Goal: Find specific page/section: Find specific page/section

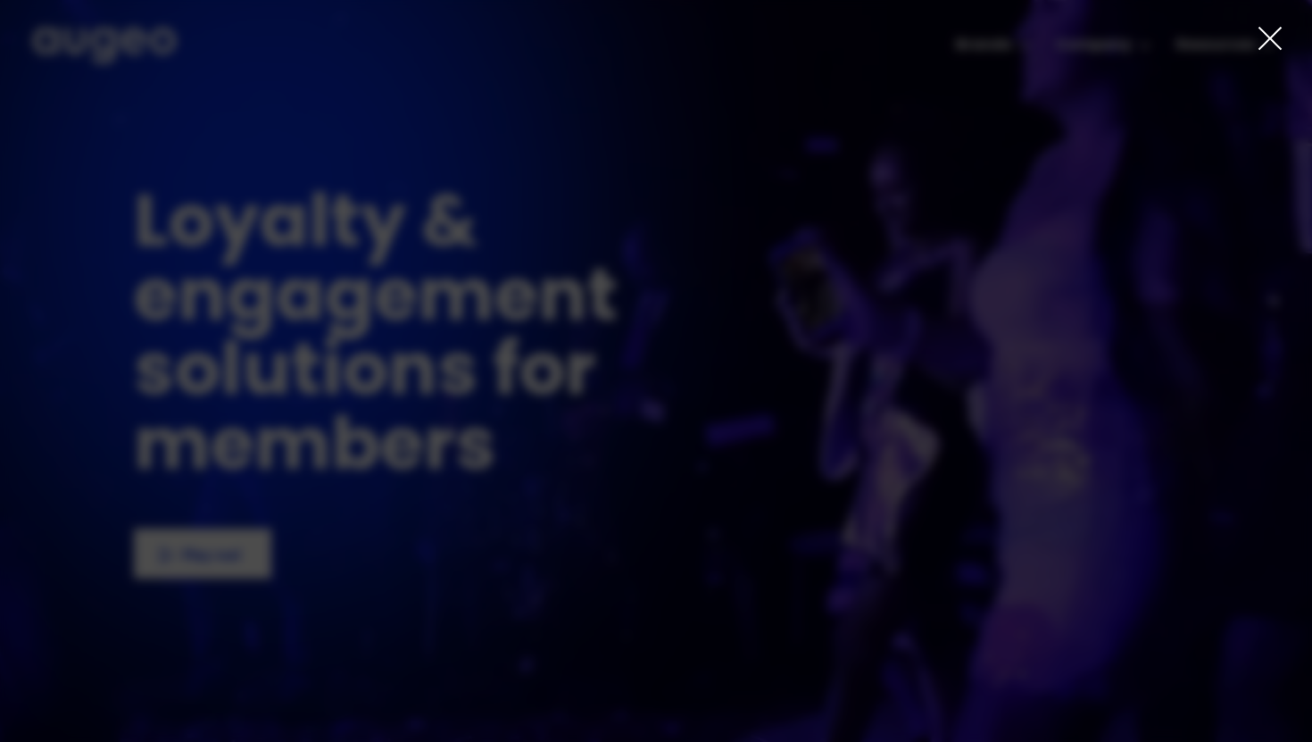
click at [1274, 43] on icon at bounding box center [1269, 38] width 21 height 21
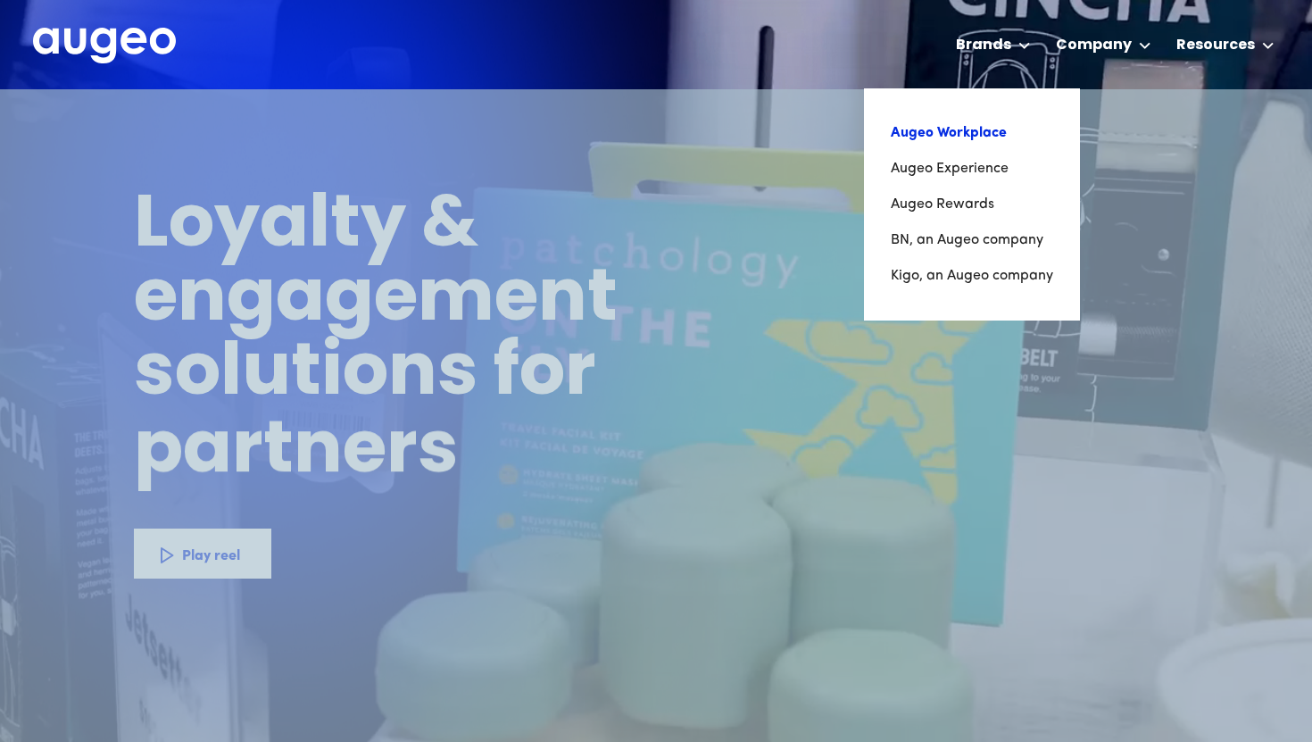
click at [977, 143] on link "Augeo Workplace" at bounding box center [972, 133] width 162 height 36
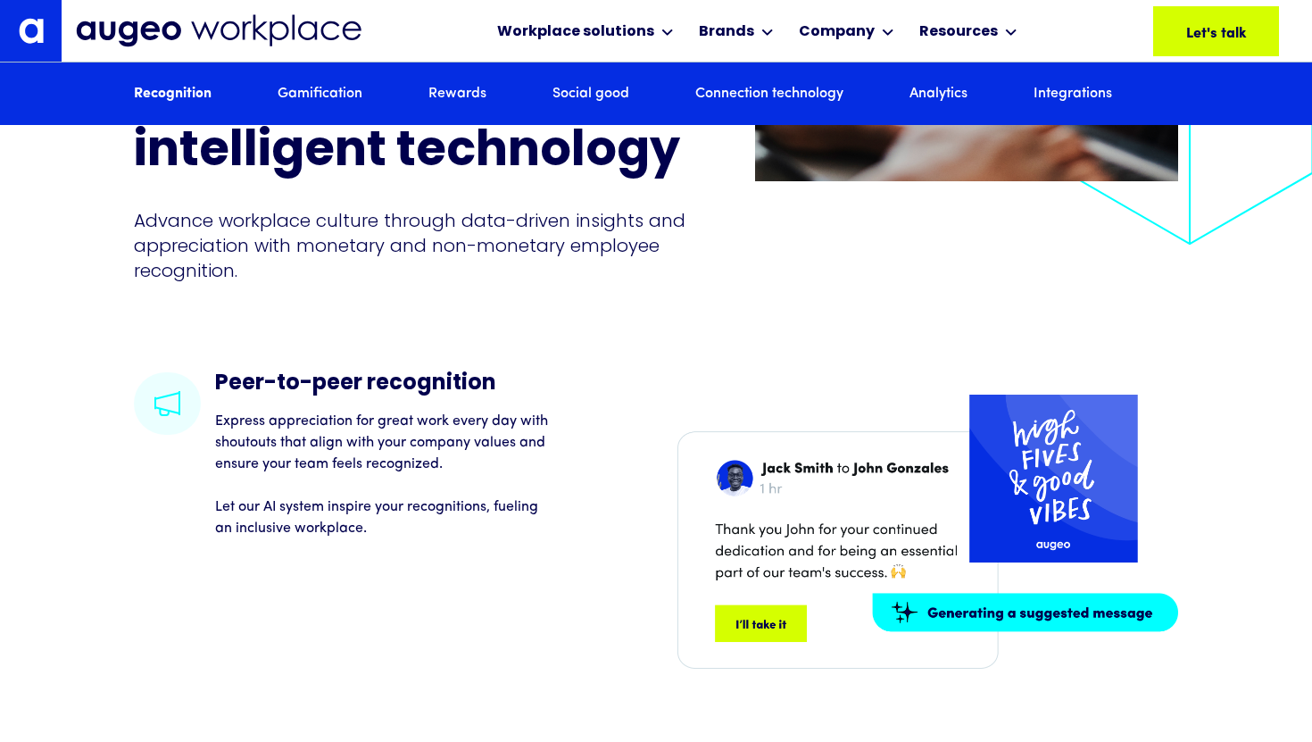
scroll to position [2455, 0]
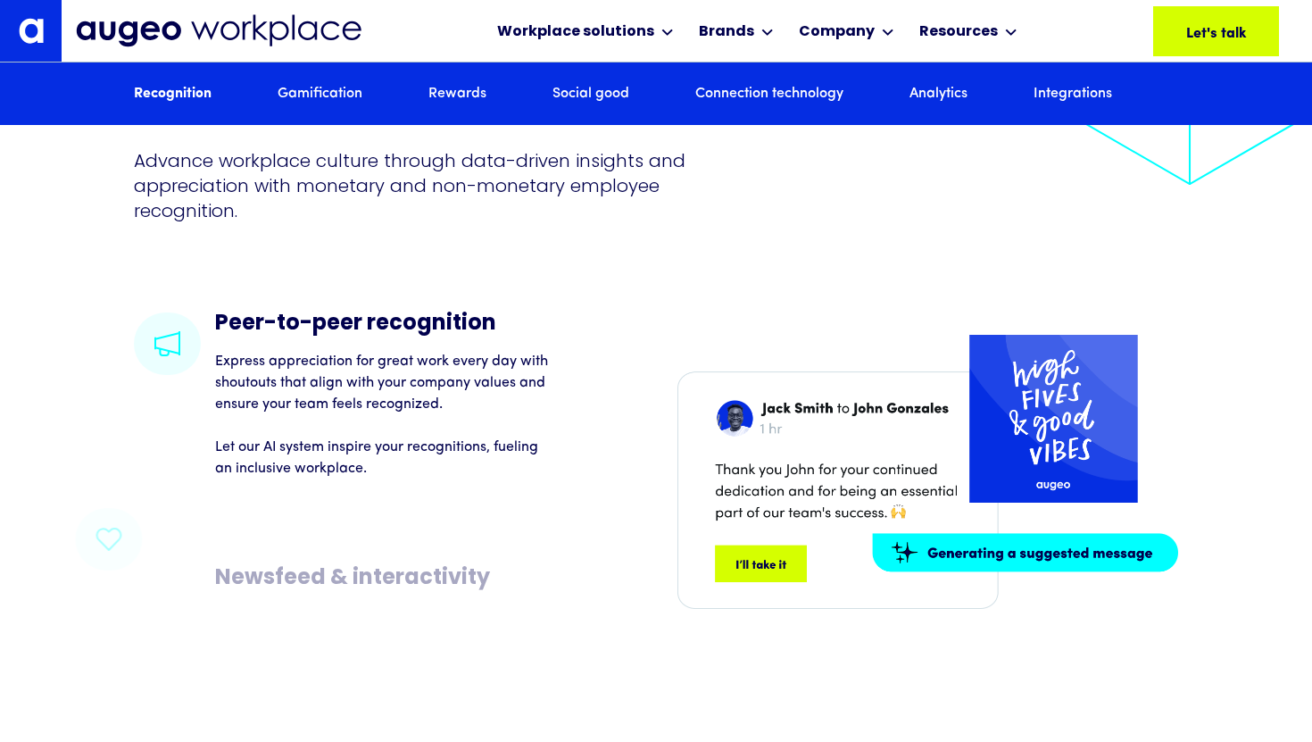
click at [1091, 89] on link "Integrations" at bounding box center [1073, 94] width 79 height 20
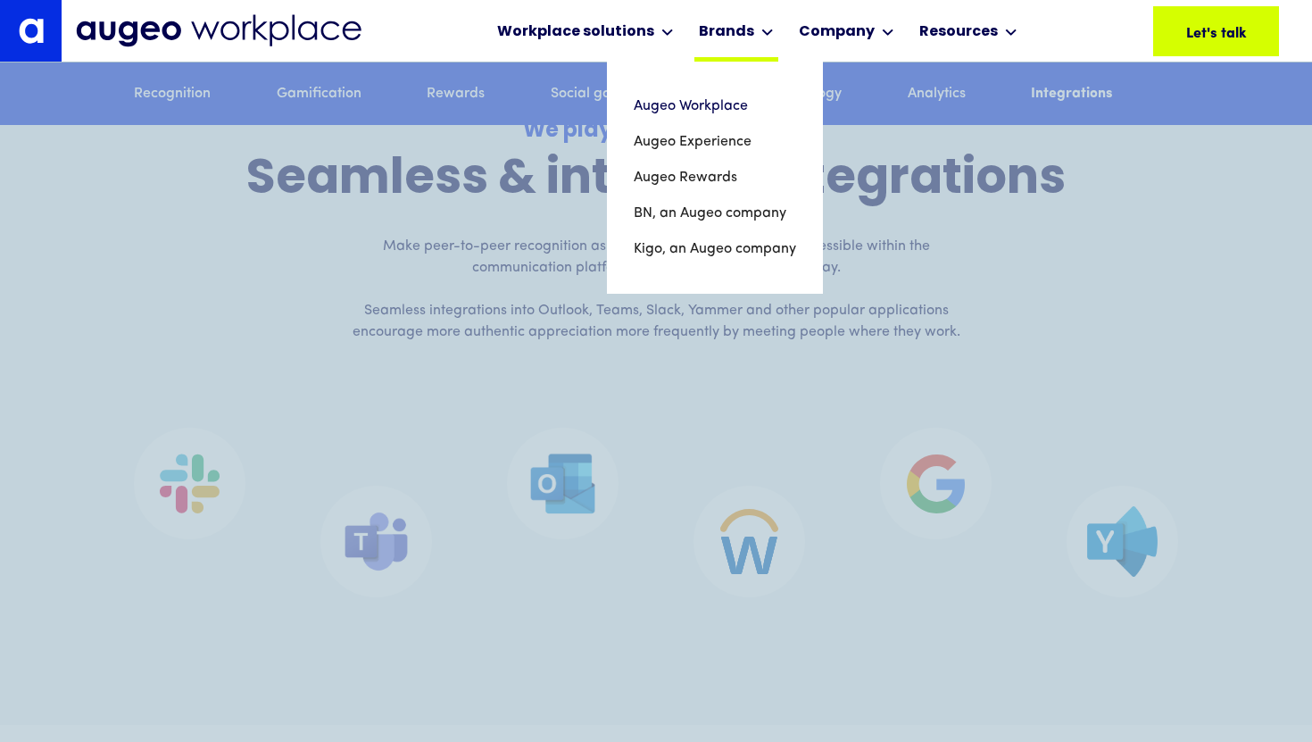
scroll to position [10762, 0]
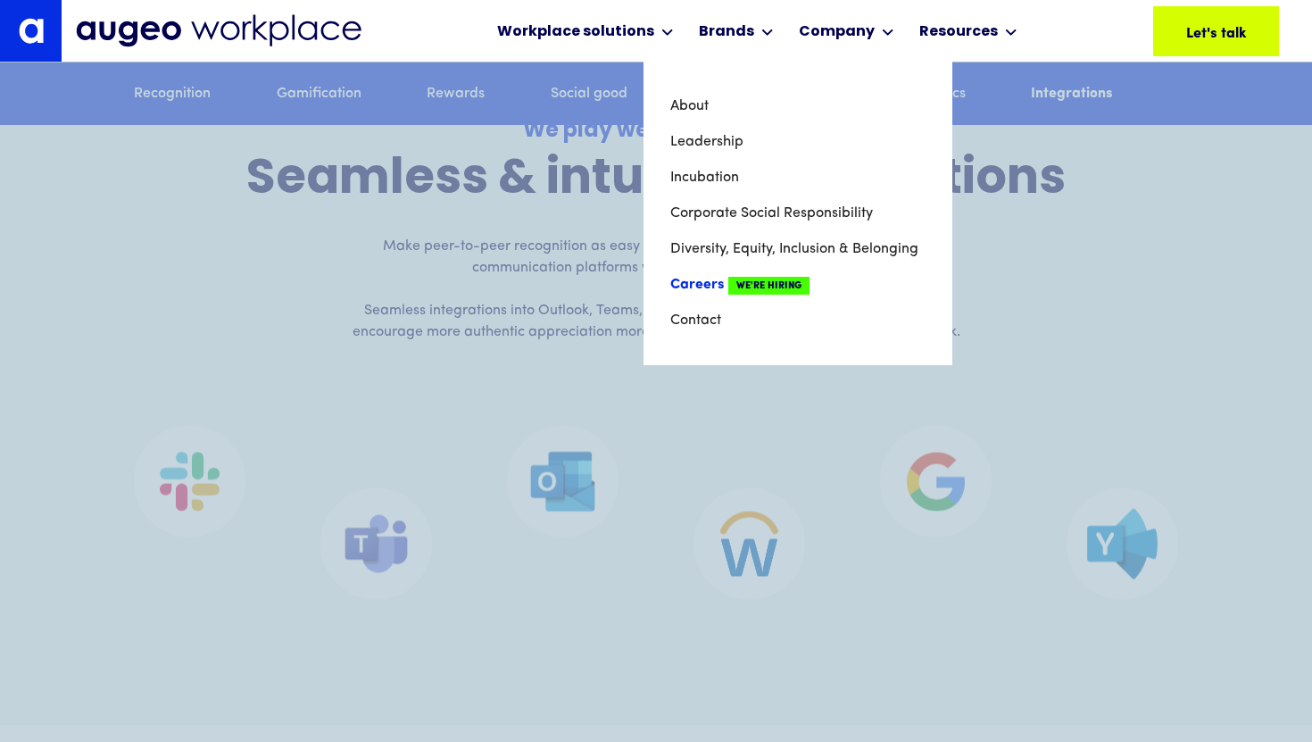
click at [763, 285] on span "We're Hiring" at bounding box center [768, 286] width 81 height 18
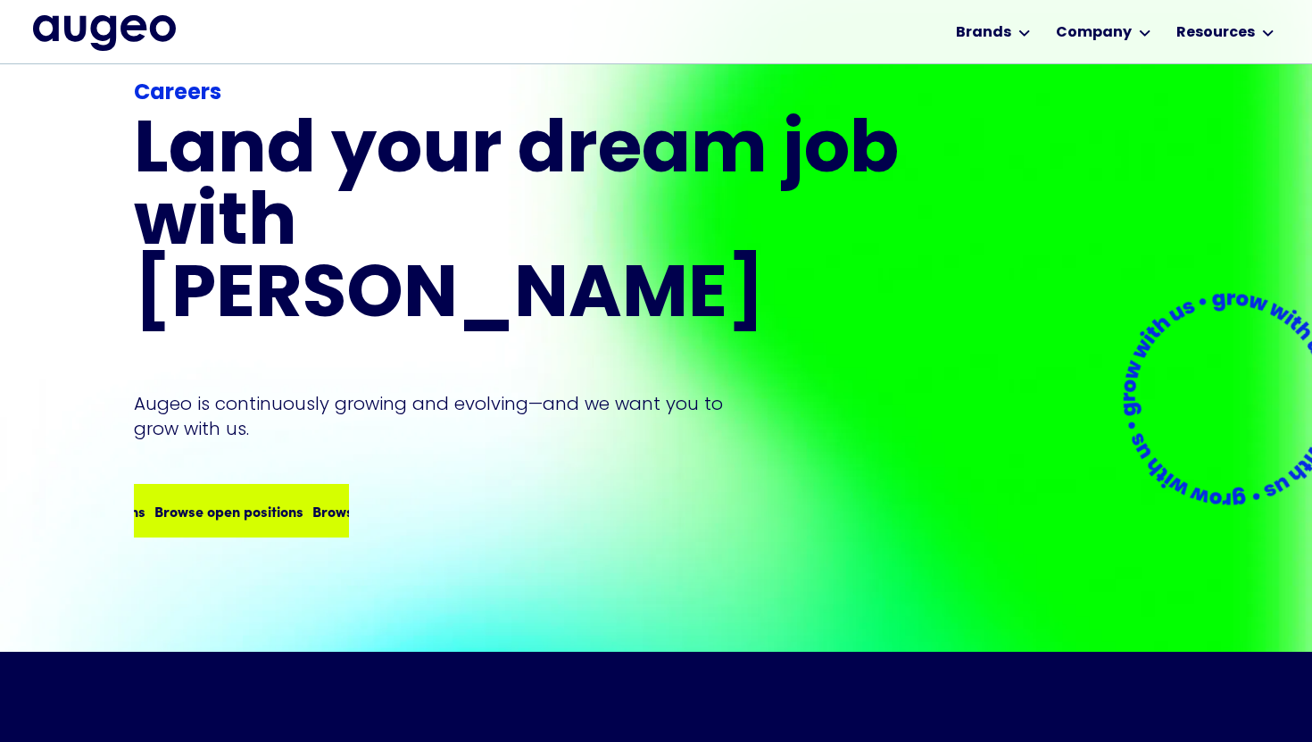
click at [273, 436] on div "Careers Land your dream job﻿ with [PERSON_NAME] is continuously growing and evo…" at bounding box center [519, 308] width 771 height 460
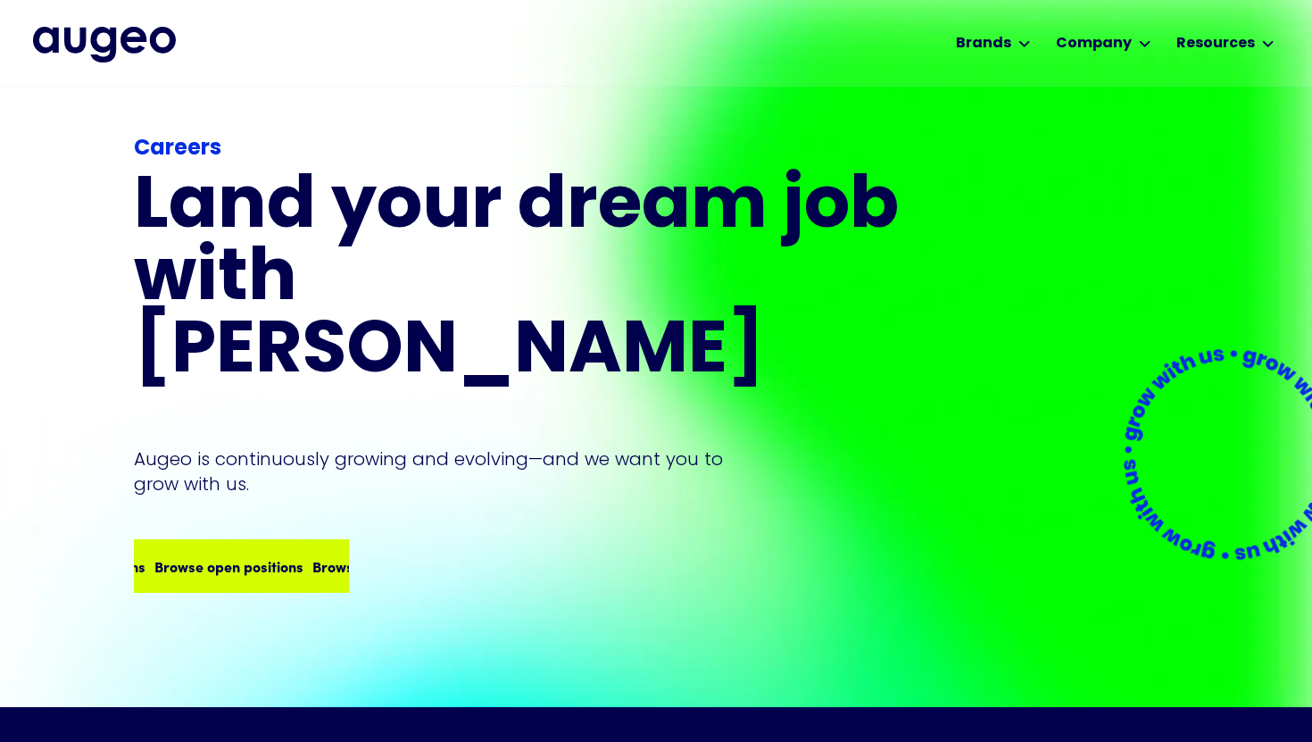
scroll to position [8, 0]
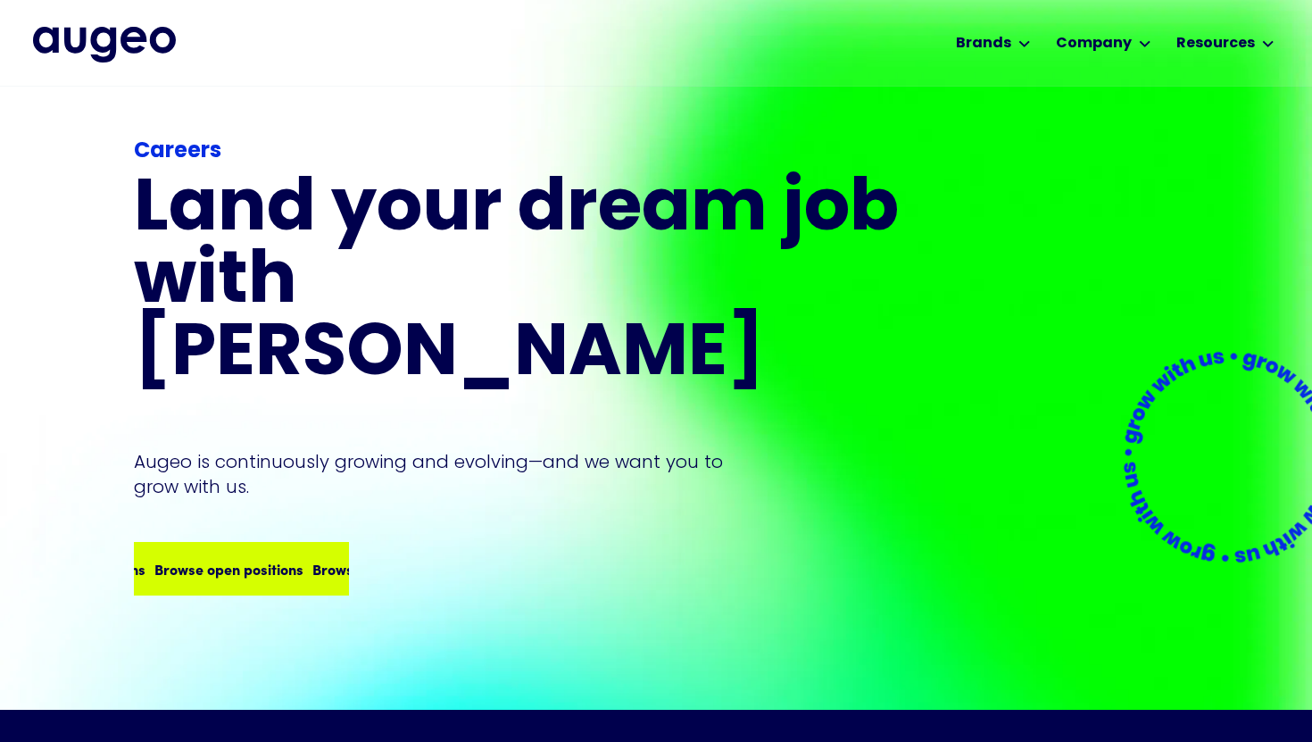
click at [312, 558] on div "Browse open positions" at bounding box center [386, 568] width 149 height 21
